Goal: Find specific page/section: Find specific page/section

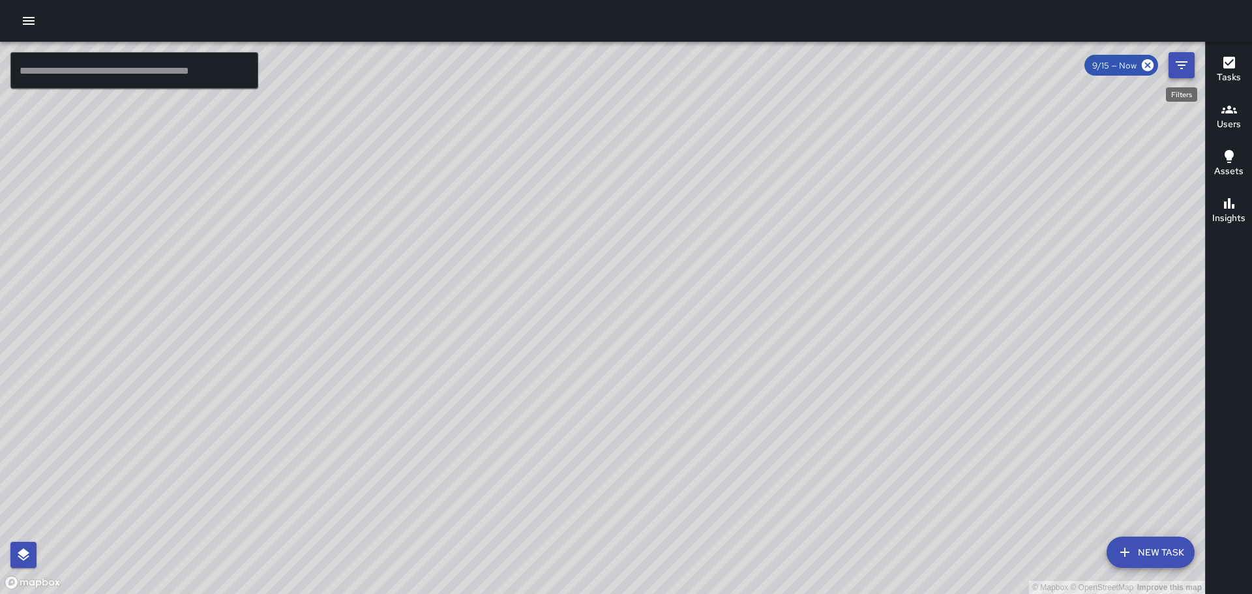
click at [1185, 60] on icon "Filters" at bounding box center [1182, 65] width 16 height 16
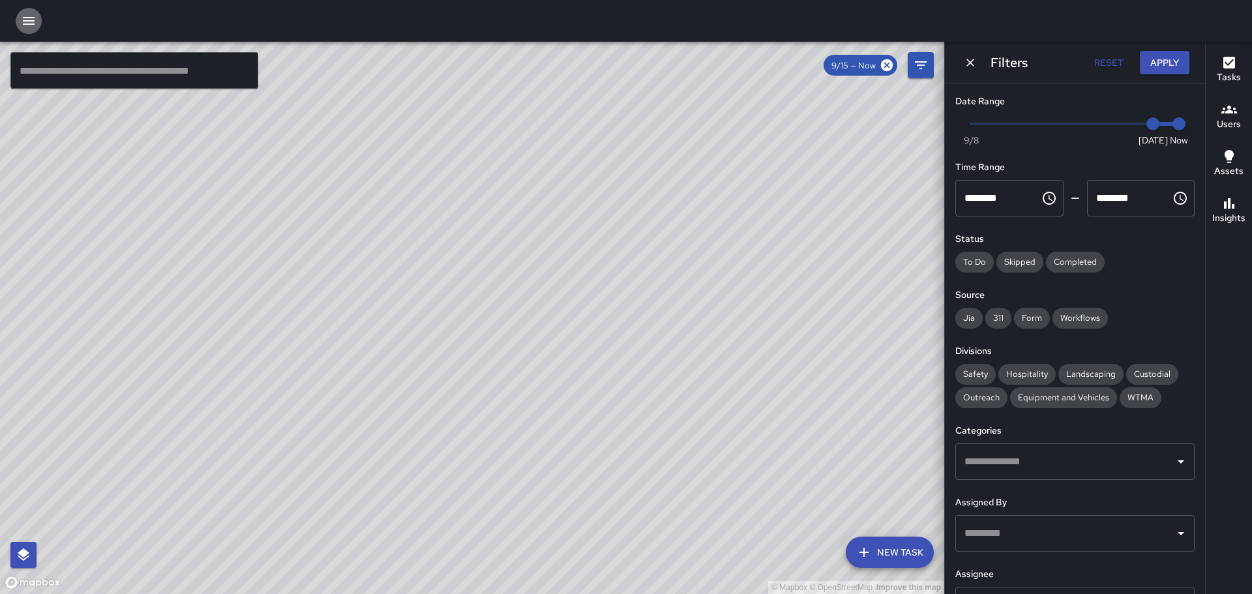
drag, startPoint x: 27, startPoint y: 14, endPoint x: 40, endPoint y: 4, distance: 16.3
click at [33, 10] on button "button" at bounding box center [29, 21] width 26 height 26
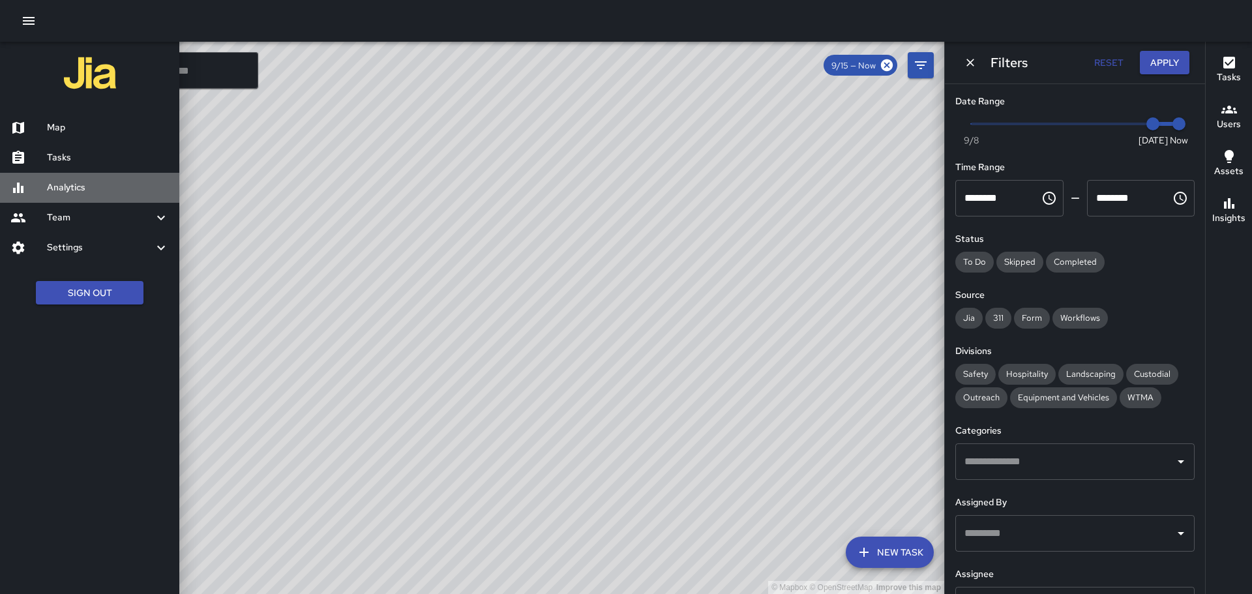
click at [83, 185] on h6 "Analytics" at bounding box center [108, 188] width 122 height 14
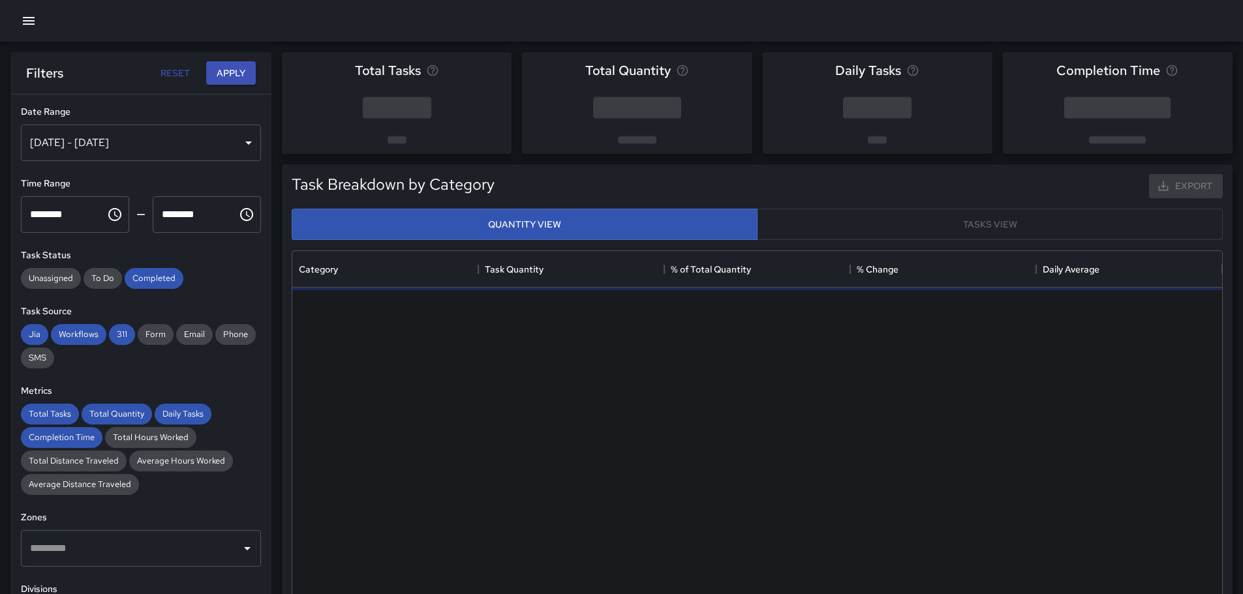
scroll to position [380, 920]
click at [239, 144] on div "[DATE] - [DATE]" at bounding box center [141, 143] width 240 height 37
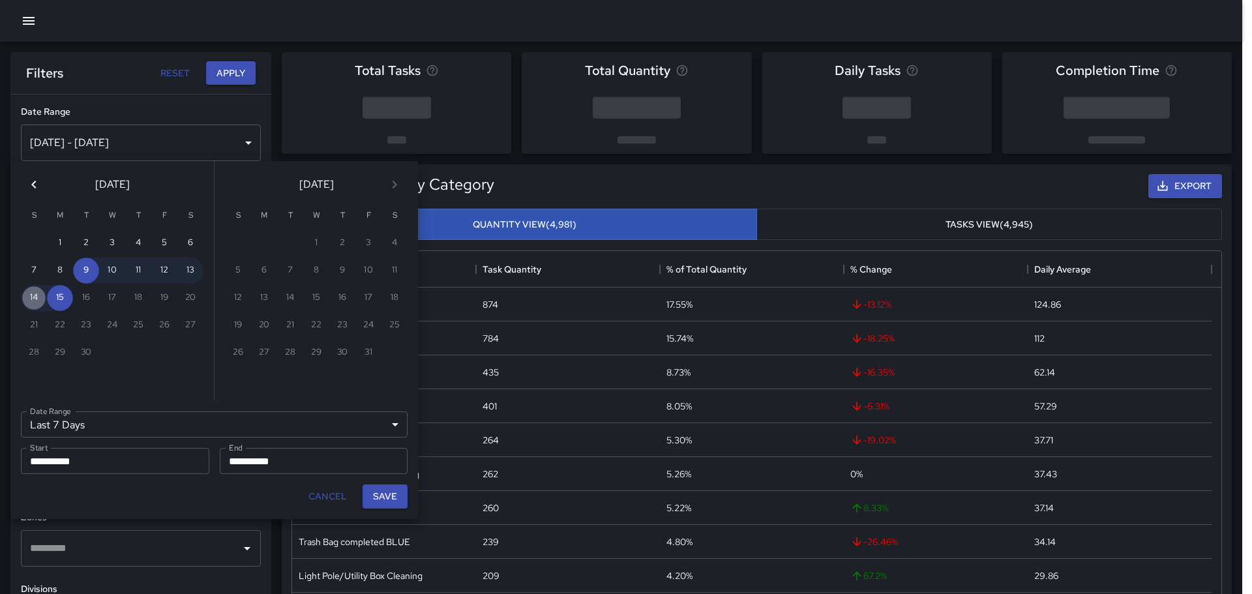
drag, startPoint x: 33, startPoint y: 291, endPoint x: 52, endPoint y: 285, distance: 19.2
click at [34, 291] on button "14" at bounding box center [34, 298] width 26 height 26
type input "******"
type input "**********"
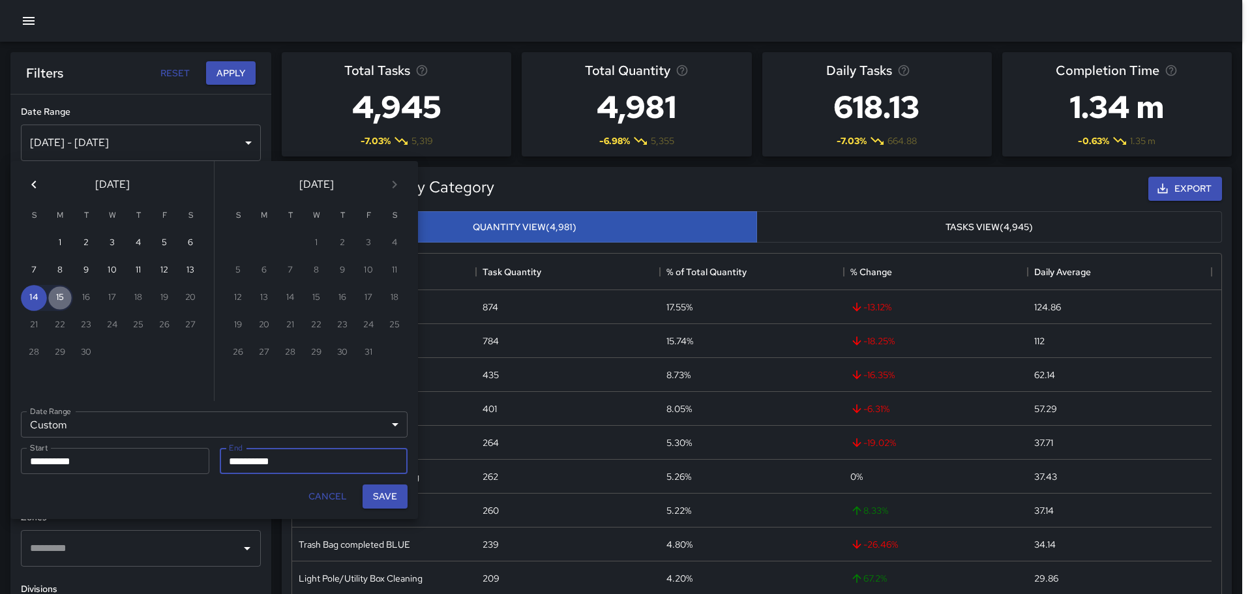
click at [63, 296] on button "15" at bounding box center [60, 298] width 26 height 26
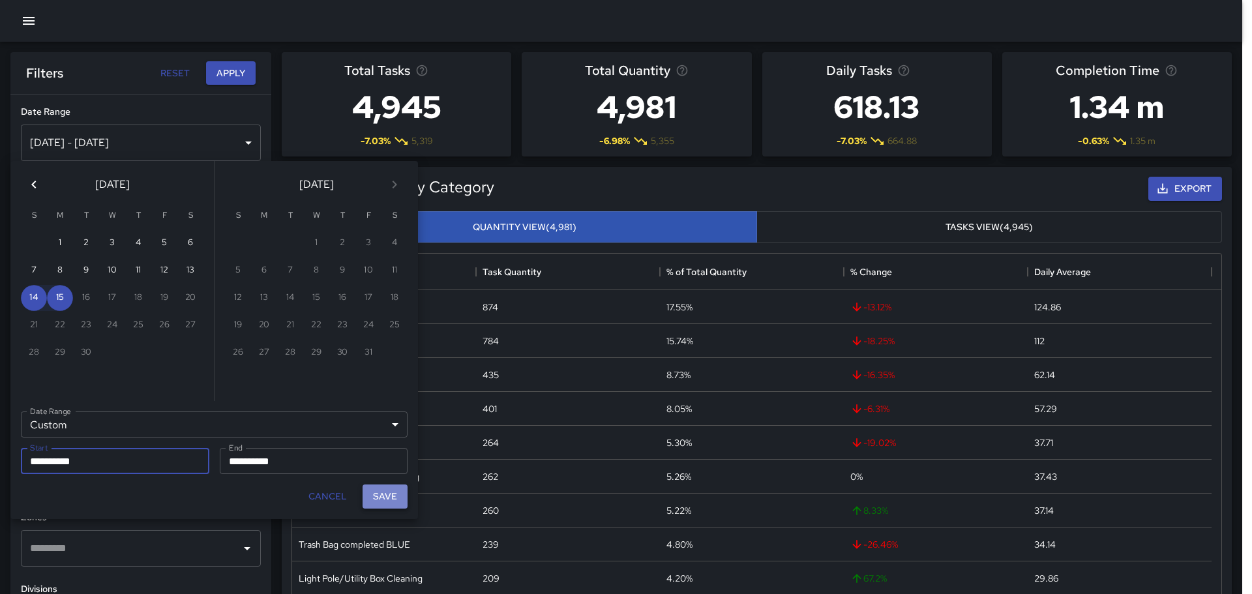
click at [386, 496] on button "Save" at bounding box center [385, 497] width 45 height 24
type input "**********"
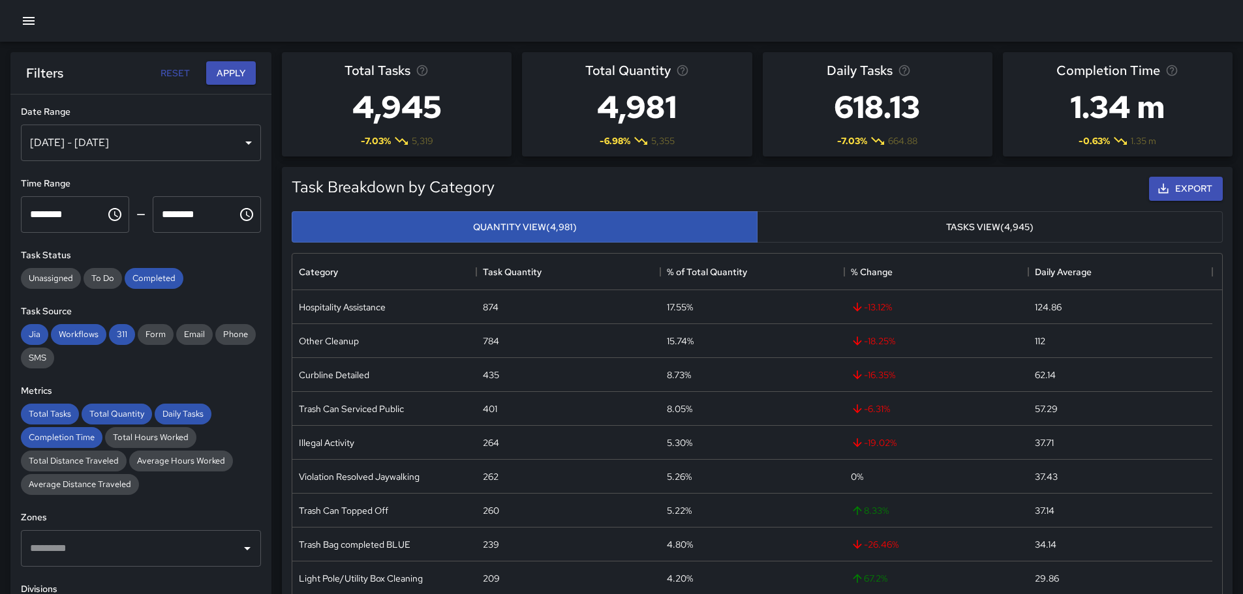
scroll to position [10, 10]
click at [226, 67] on button "Apply" at bounding box center [231, 73] width 50 height 24
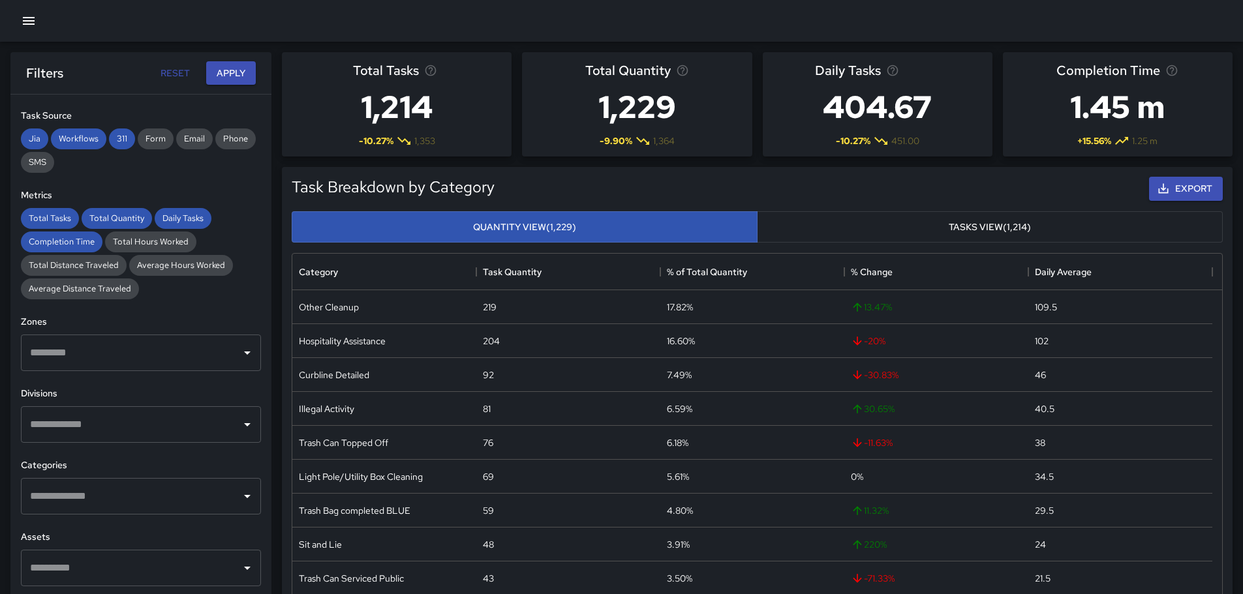
scroll to position [261, 0]
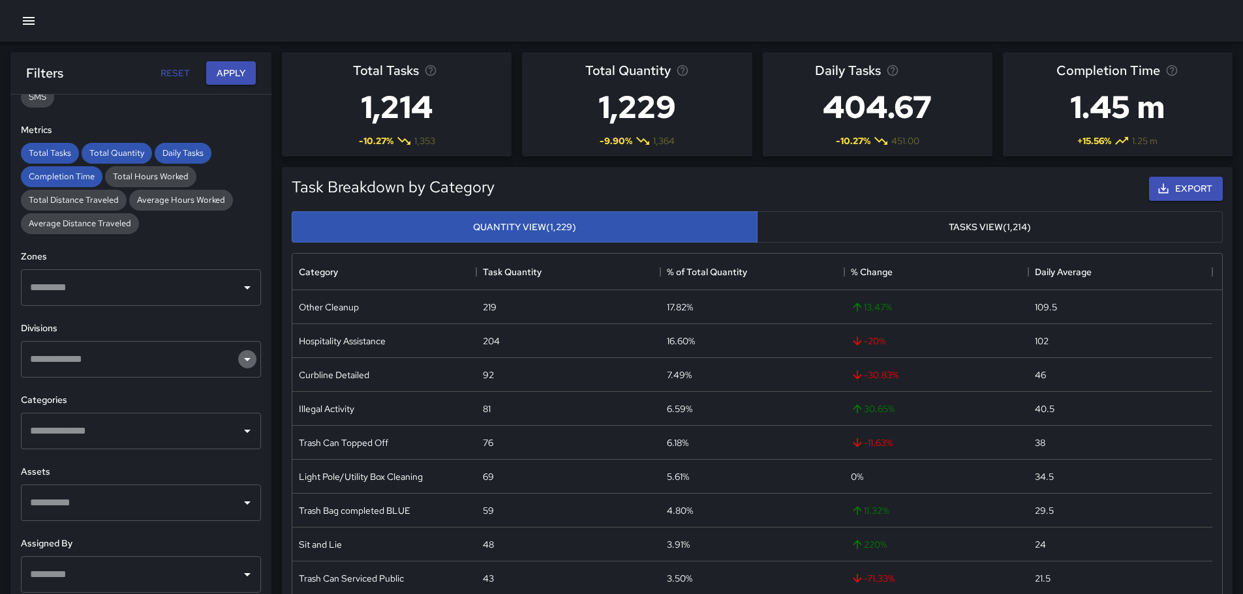
click at [239, 358] on icon "Open" at bounding box center [247, 360] width 16 height 16
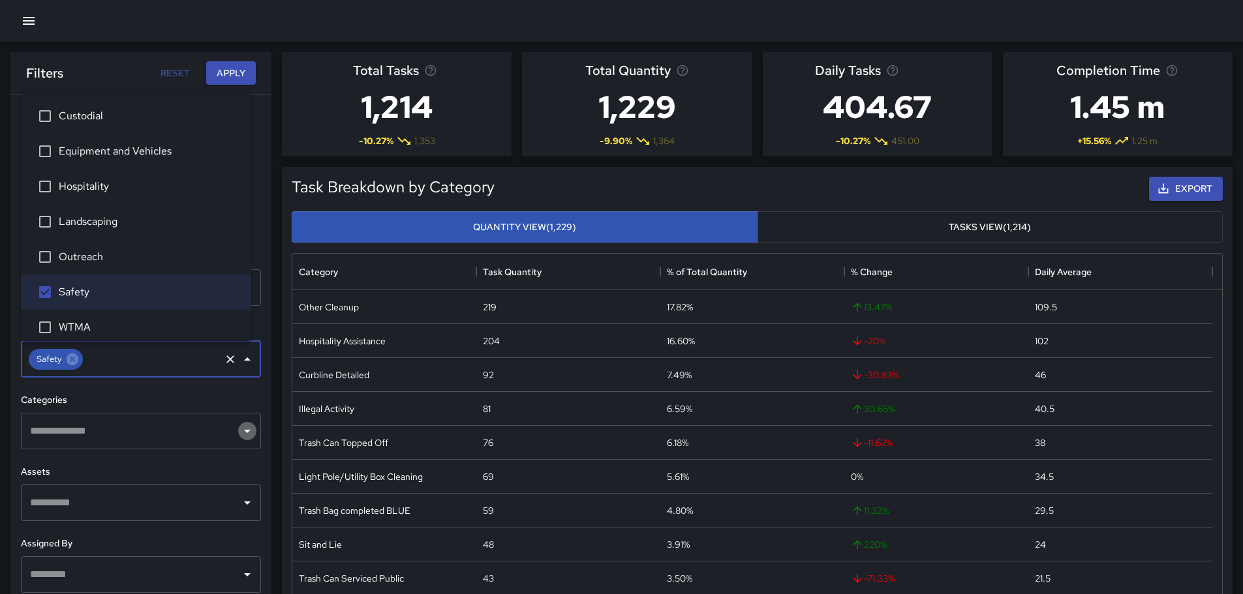
click at [239, 431] on icon "Open" at bounding box center [247, 431] width 16 height 16
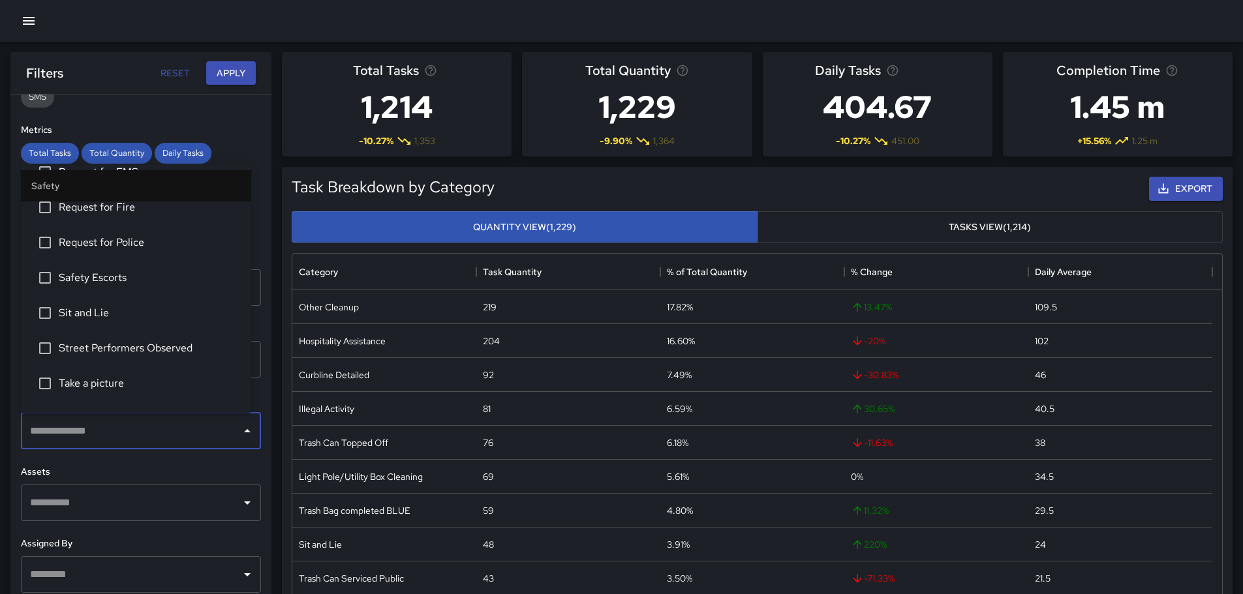
scroll to position [587, 0]
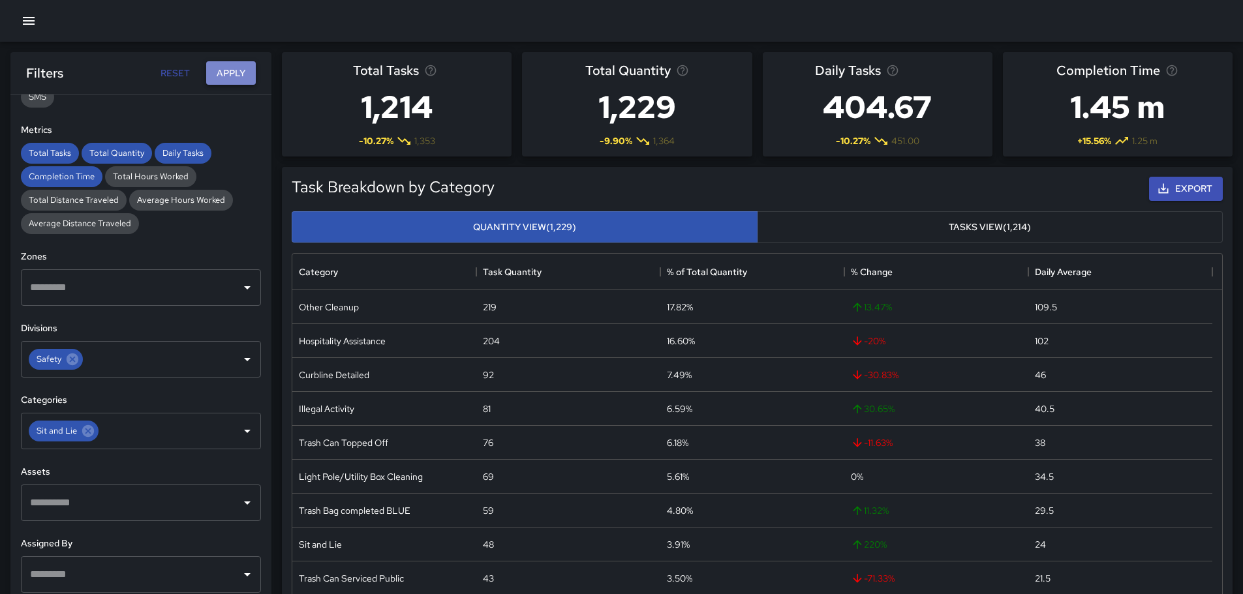
click at [234, 70] on button "Apply" at bounding box center [231, 73] width 50 height 24
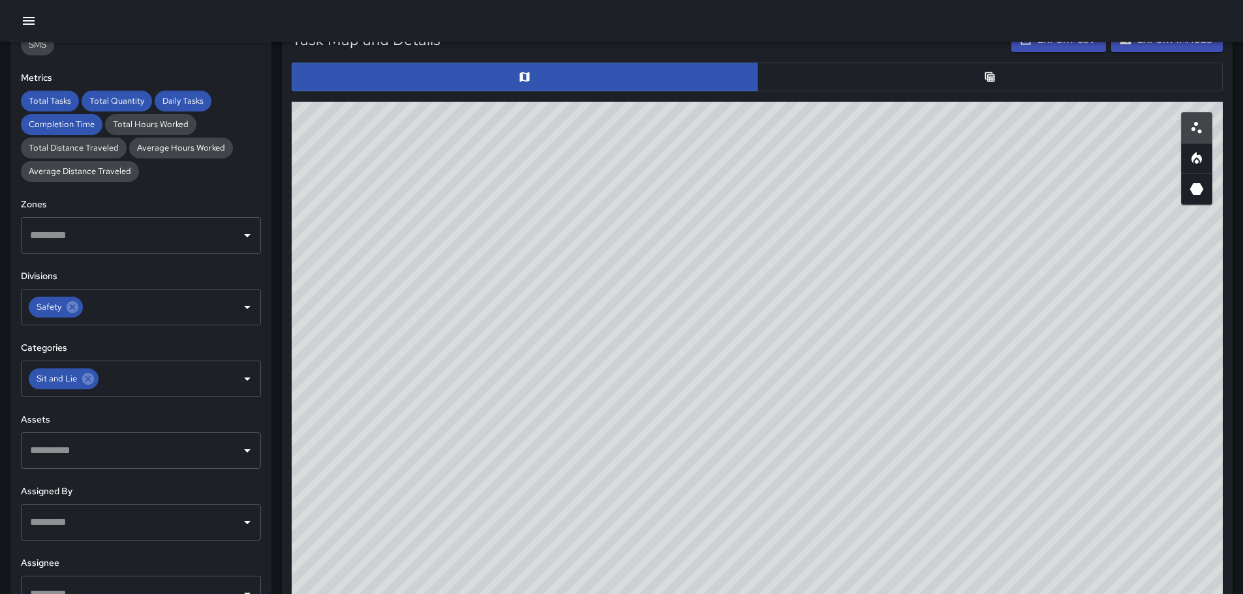
scroll to position [644, 0]
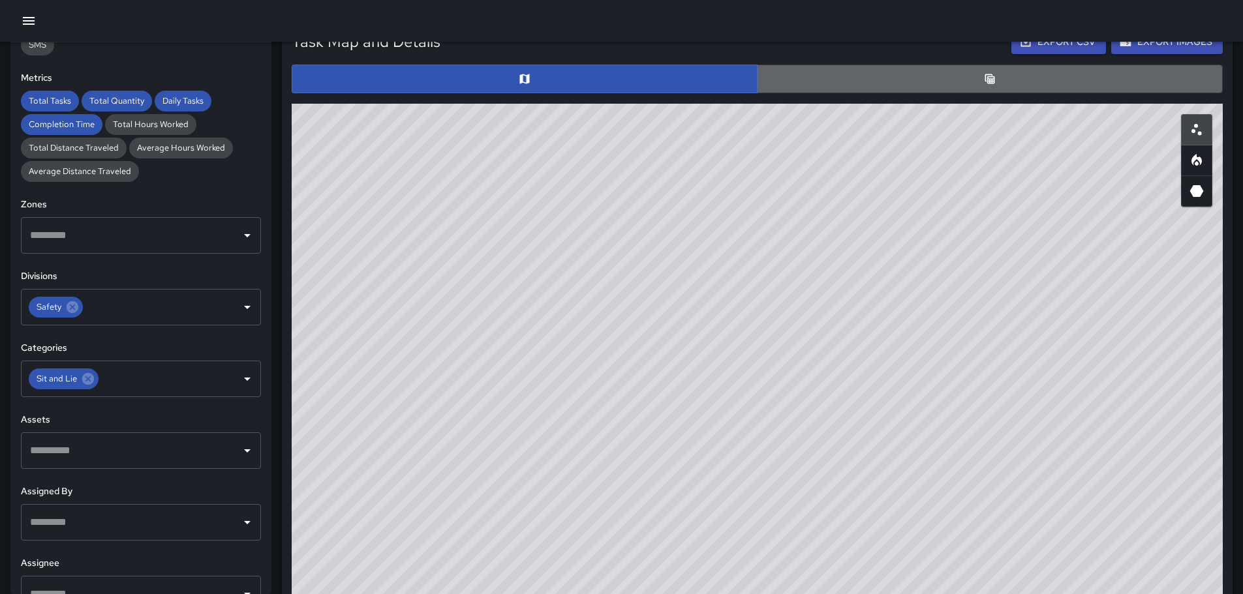
click at [964, 76] on button "button" at bounding box center [990, 79] width 466 height 29
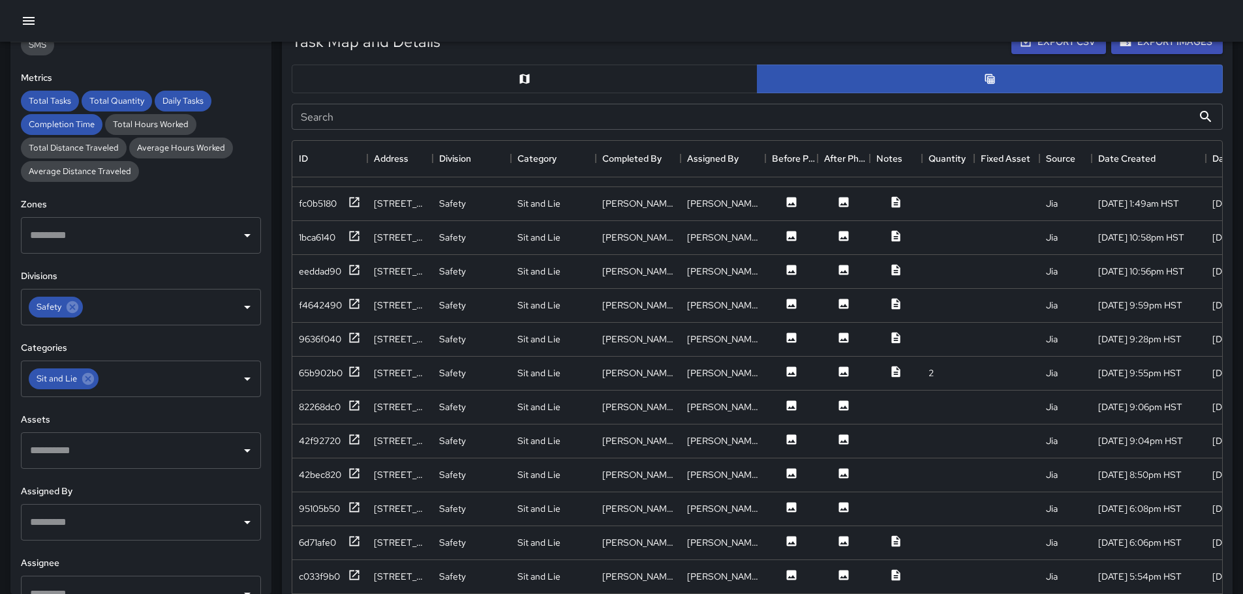
scroll to position [522, 0]
